Goal: Task Accomplishment & Management: Complete application form

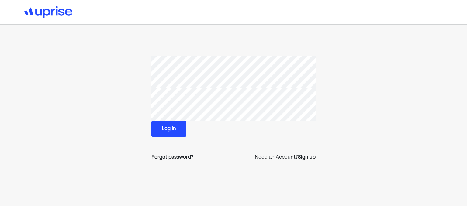
click at [169, 129] on button "Log in" at bounding box center [169, 129] width 35 height 16
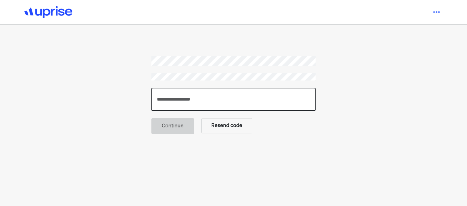
click at [301, 97] on input "number" at bounding box center [234, 99] width 164 height 23
type input "******"
